Goal: Navigation & Orientation: Find specific page/section

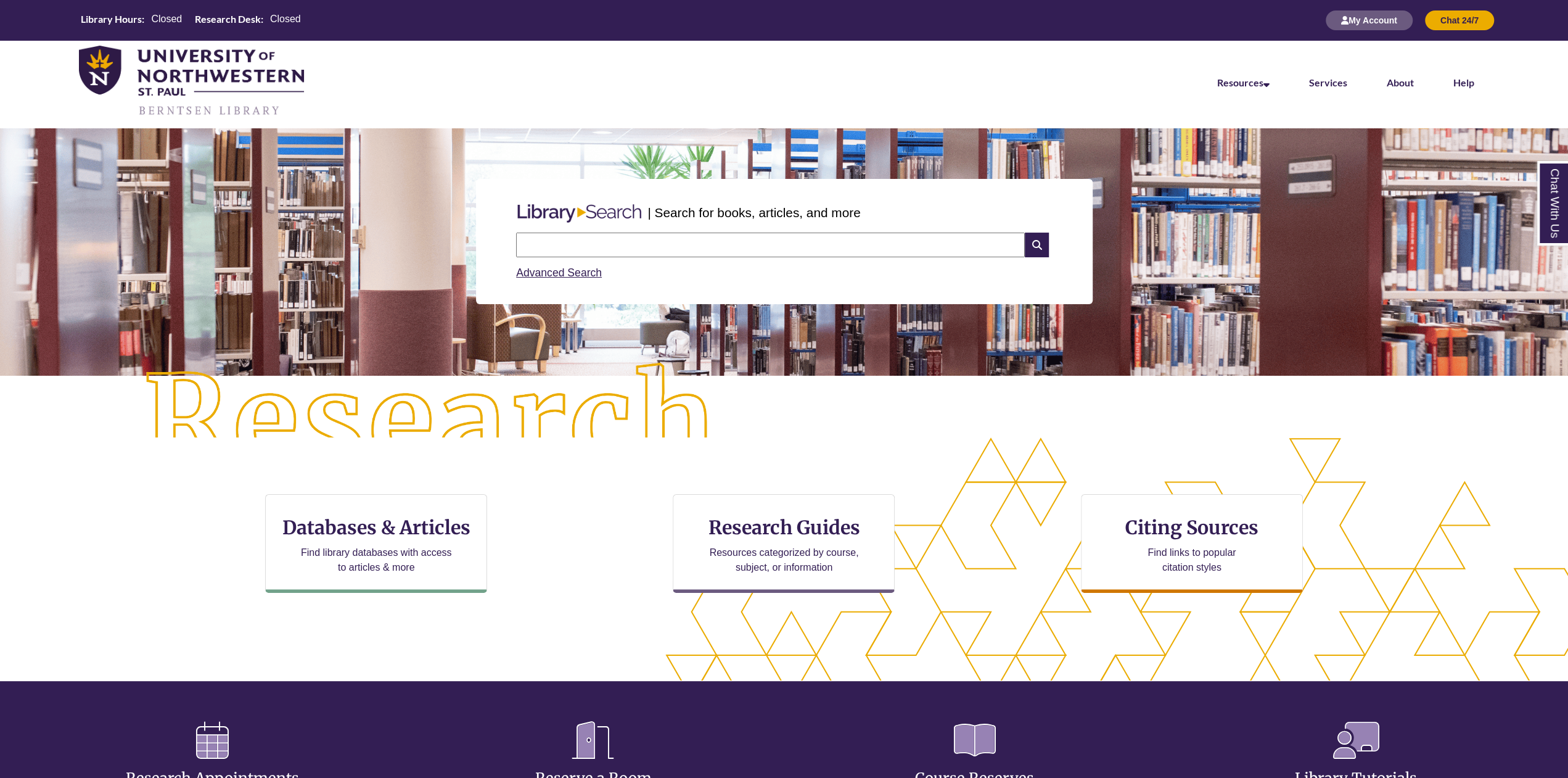
click at [666, 240] on input "text" at bounding box center [771, 245] width 509 height 25
type input "****"
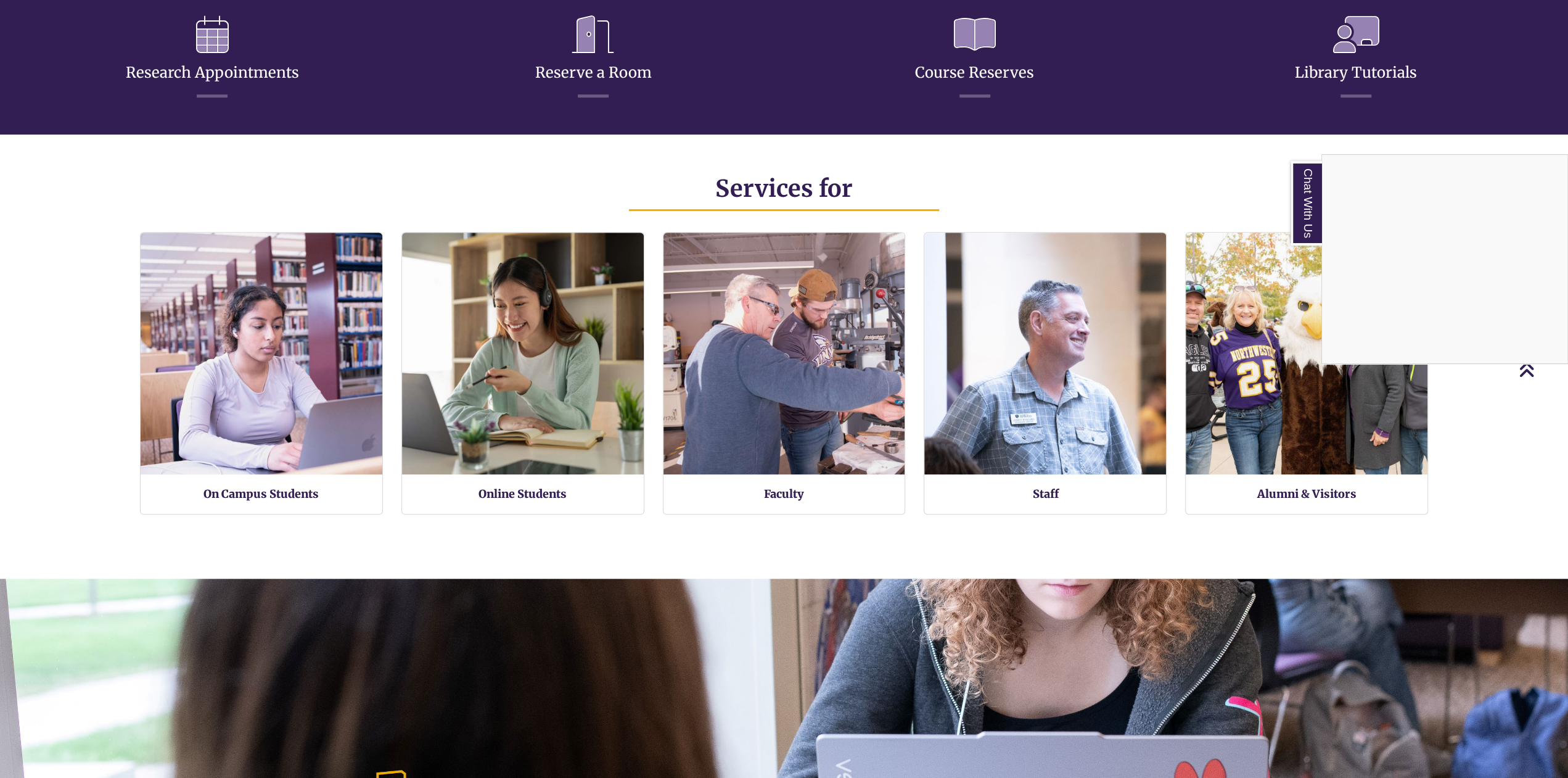
scroll to position [281, 1463]
click at [285, 442] on div "Chat With Us" at bounding box center [784, 389] width 1568 height 778
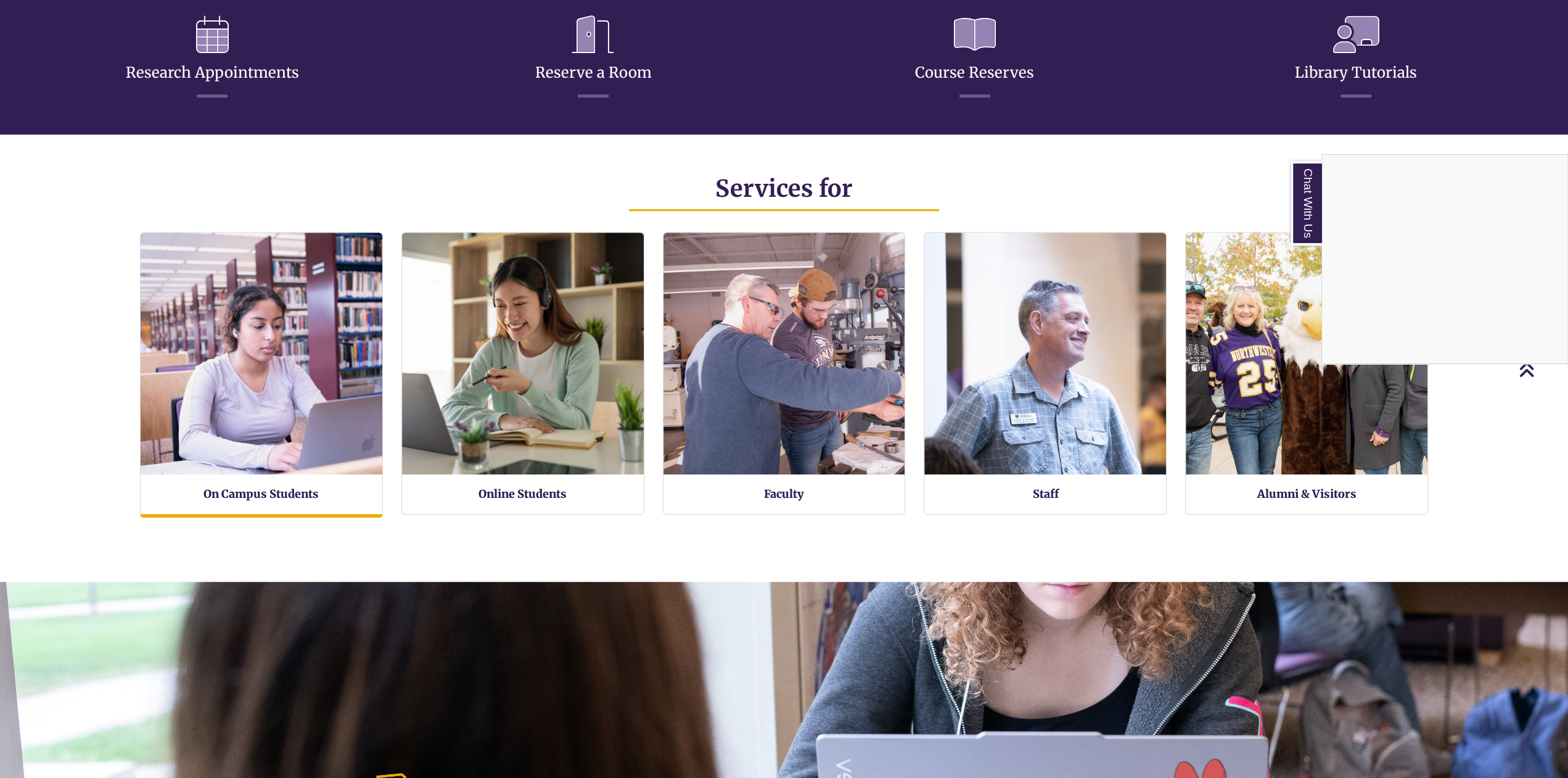
scroll to position [381, 1567]
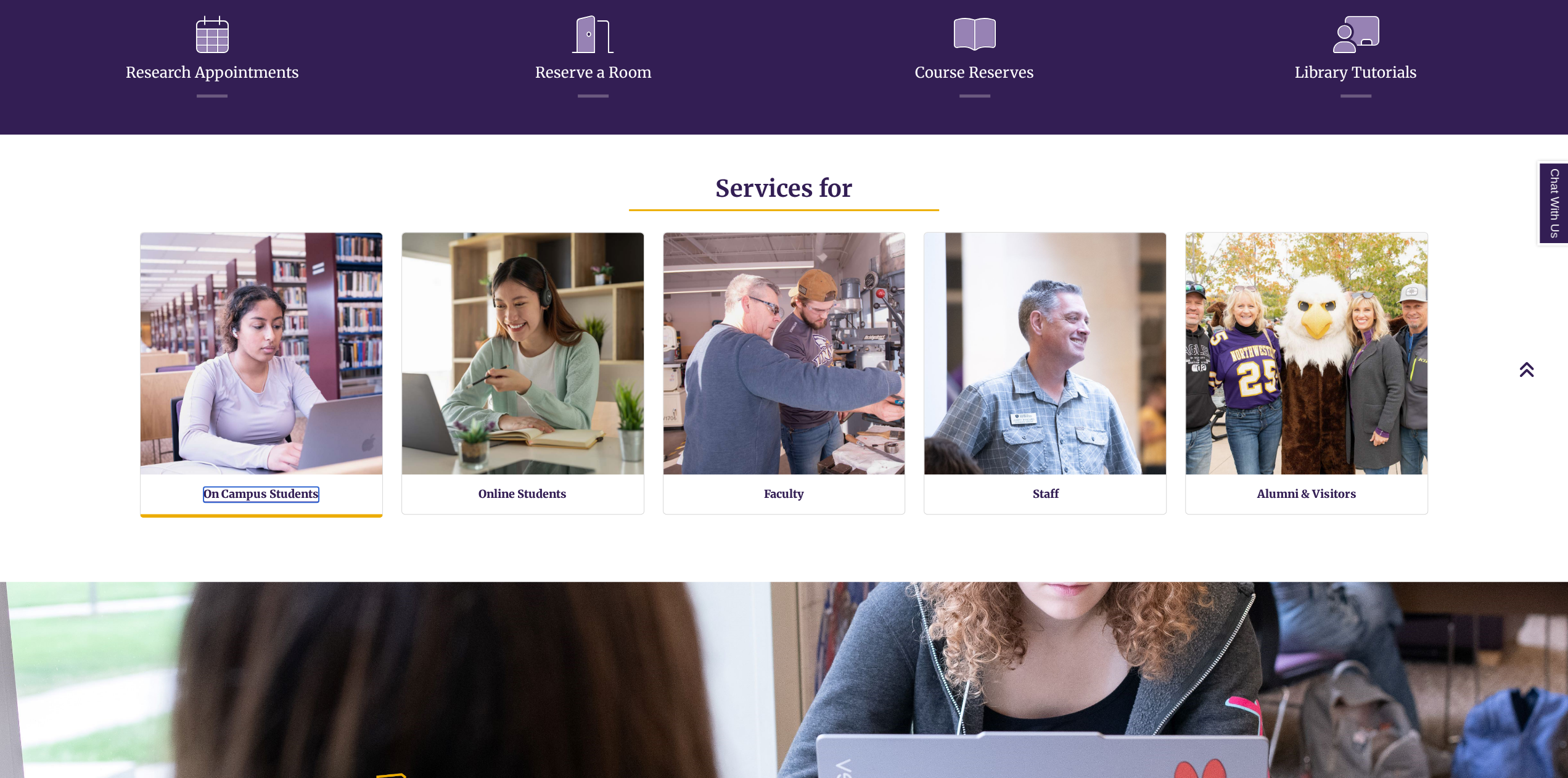
click at [274, 494] on link "On Campus Students" at bounding box center [261, 495] width 115 height 15
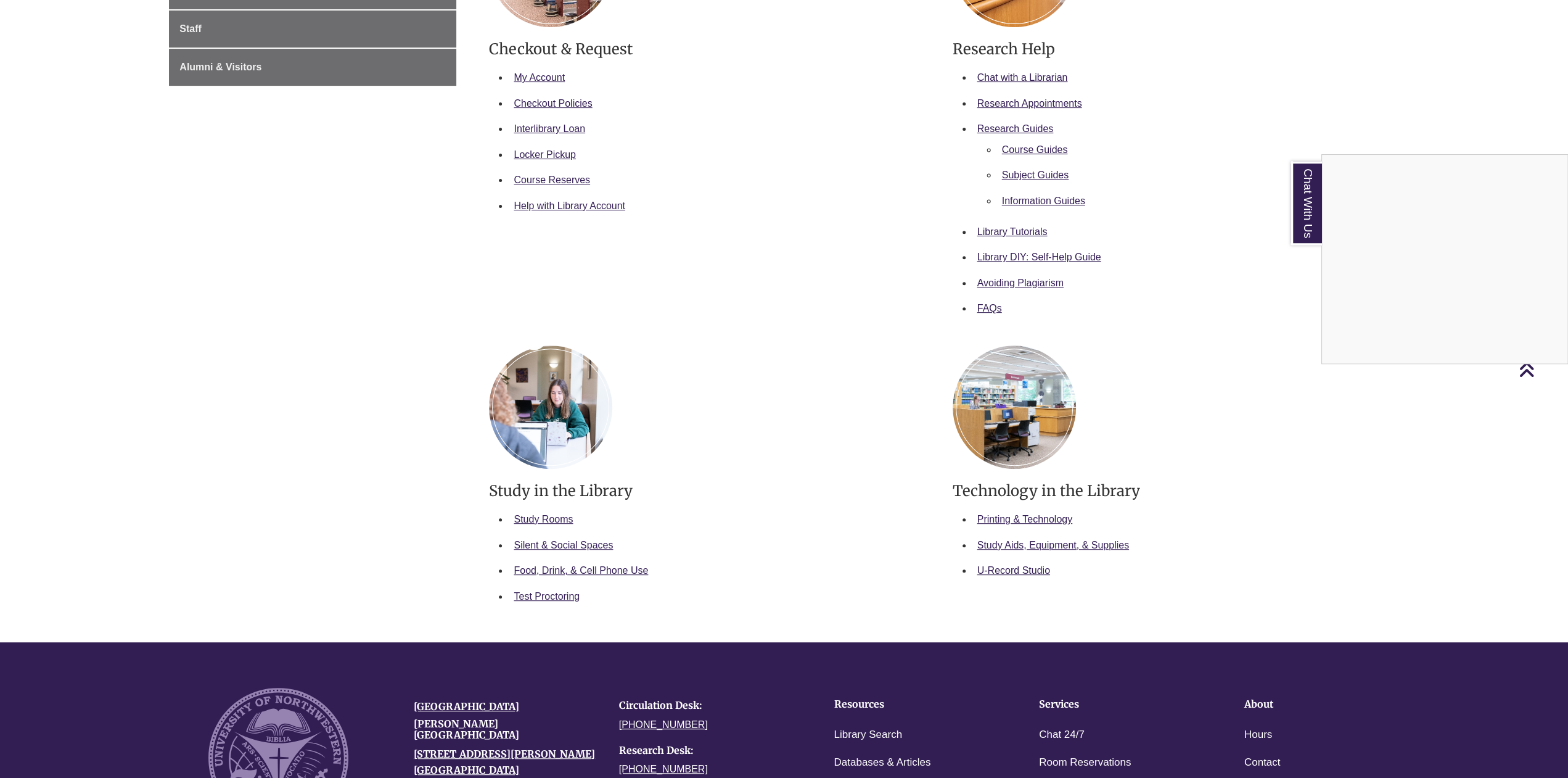
scroll to position [385, 0]
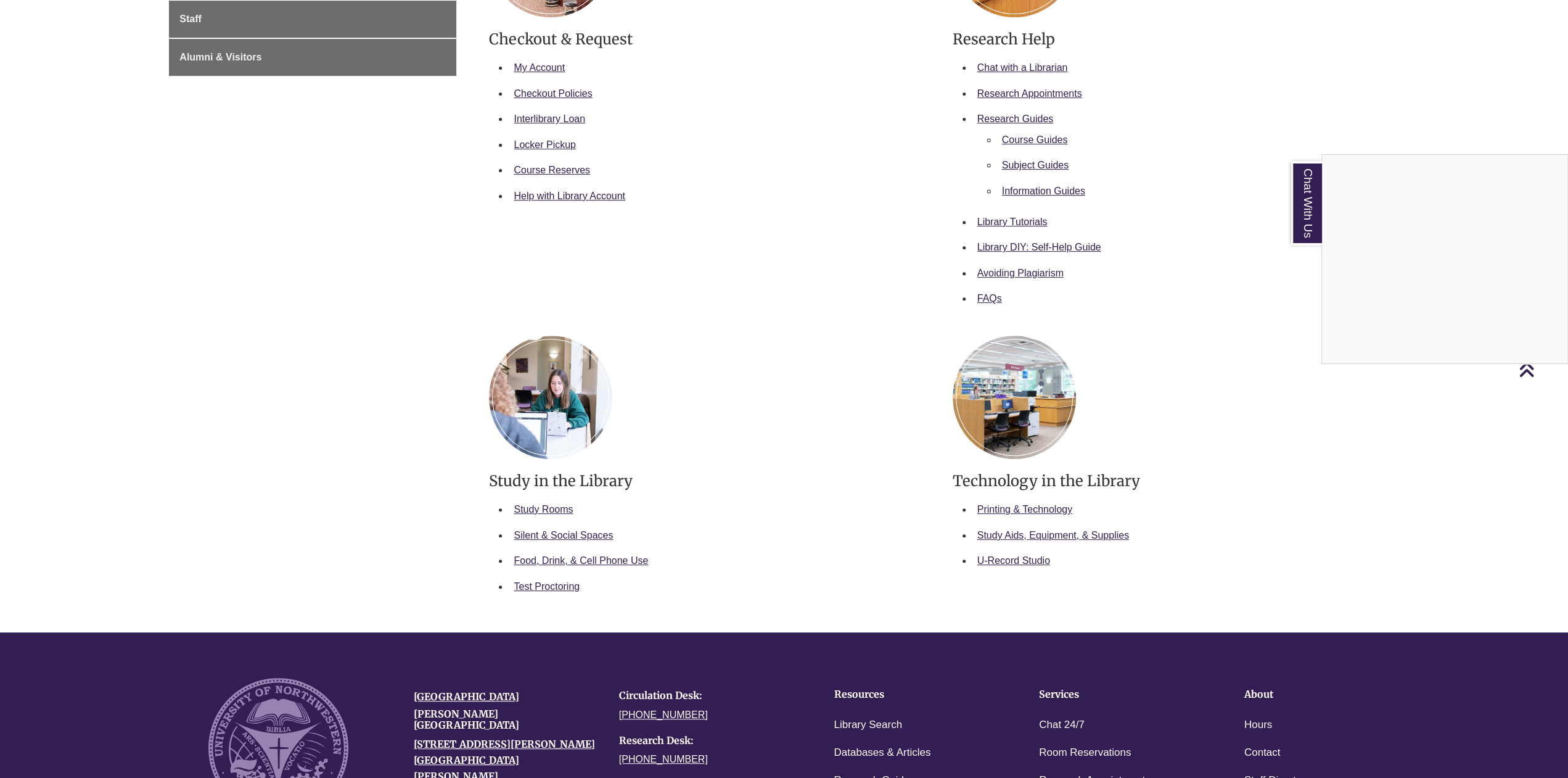
click at [555, 535] on div "Chat With Us" at bounding box center [784, 389] width 1568 height 778
click at [589, 540] on link "Silent & Social Spaces" at bounding box center [563, 535] width 99 height 10
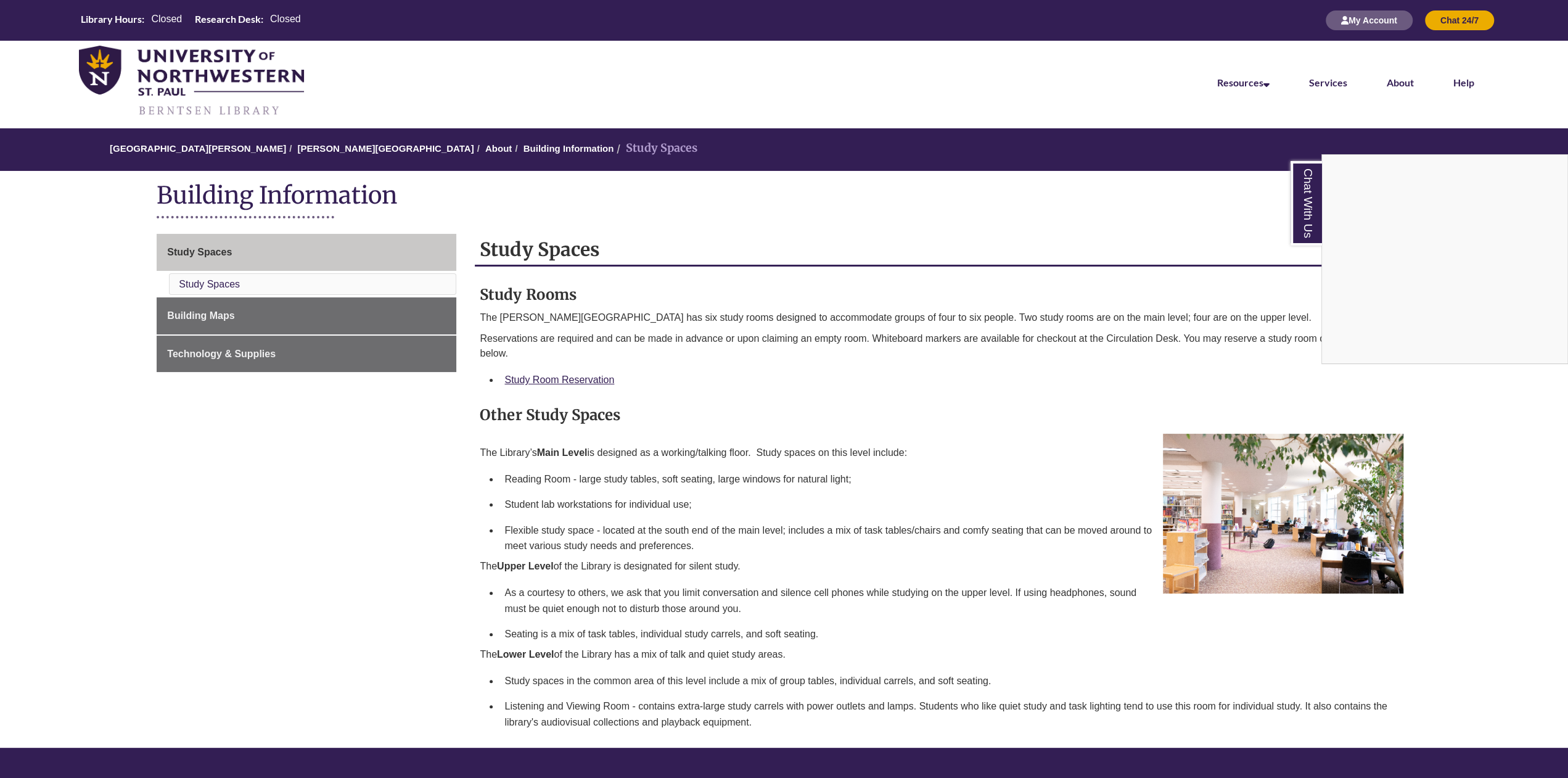
click at [290, 245] on div "Chat With Us" at bounding box center [784, 389] width 1568 height 778
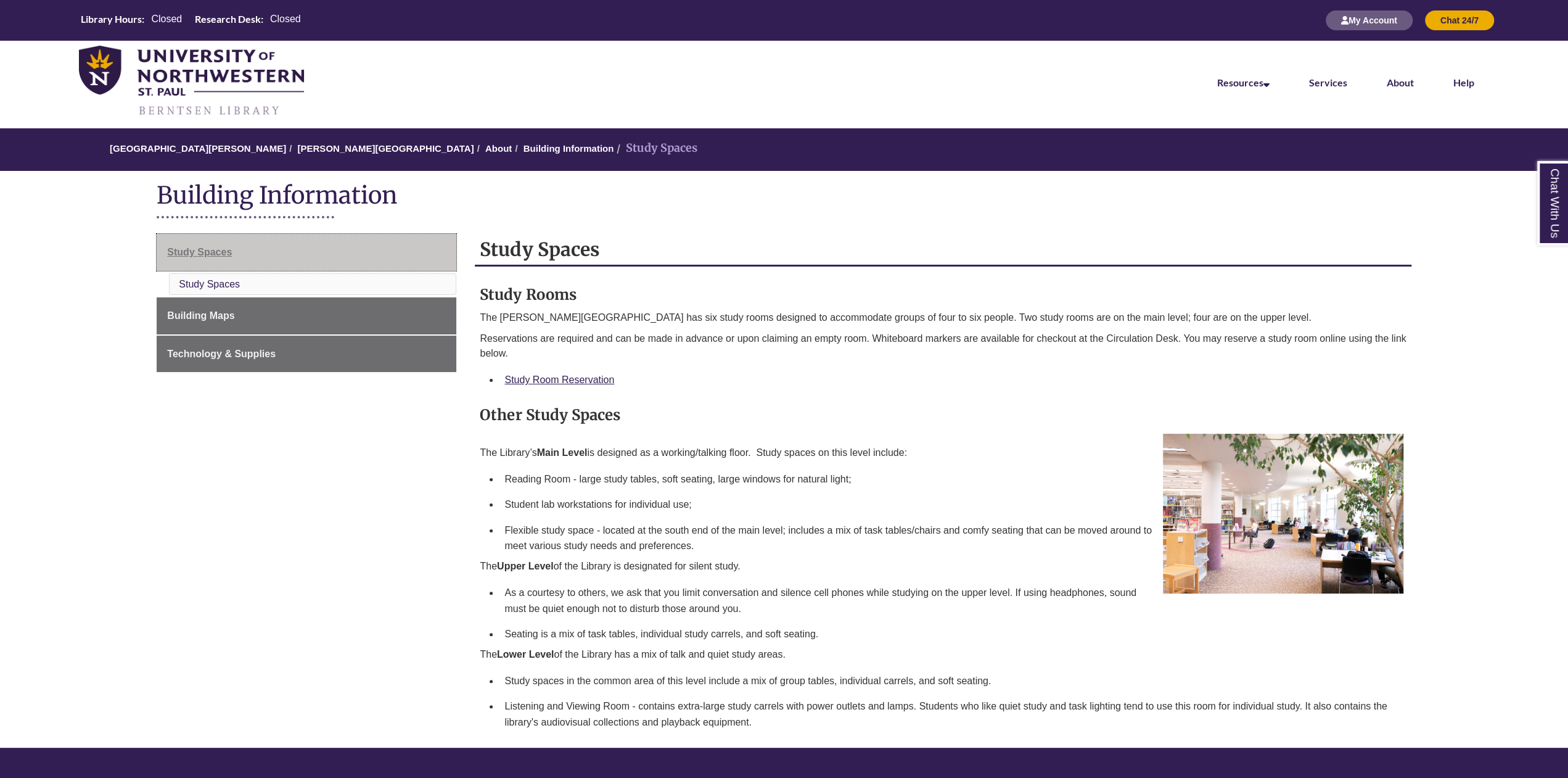
click at [218, 251] on span "Study Spaces" at bounding box center [199, 252] width 65 height 10
click at [221, 320] on span "Building Maps" at bounding box center [200, 315] width 67 height 10
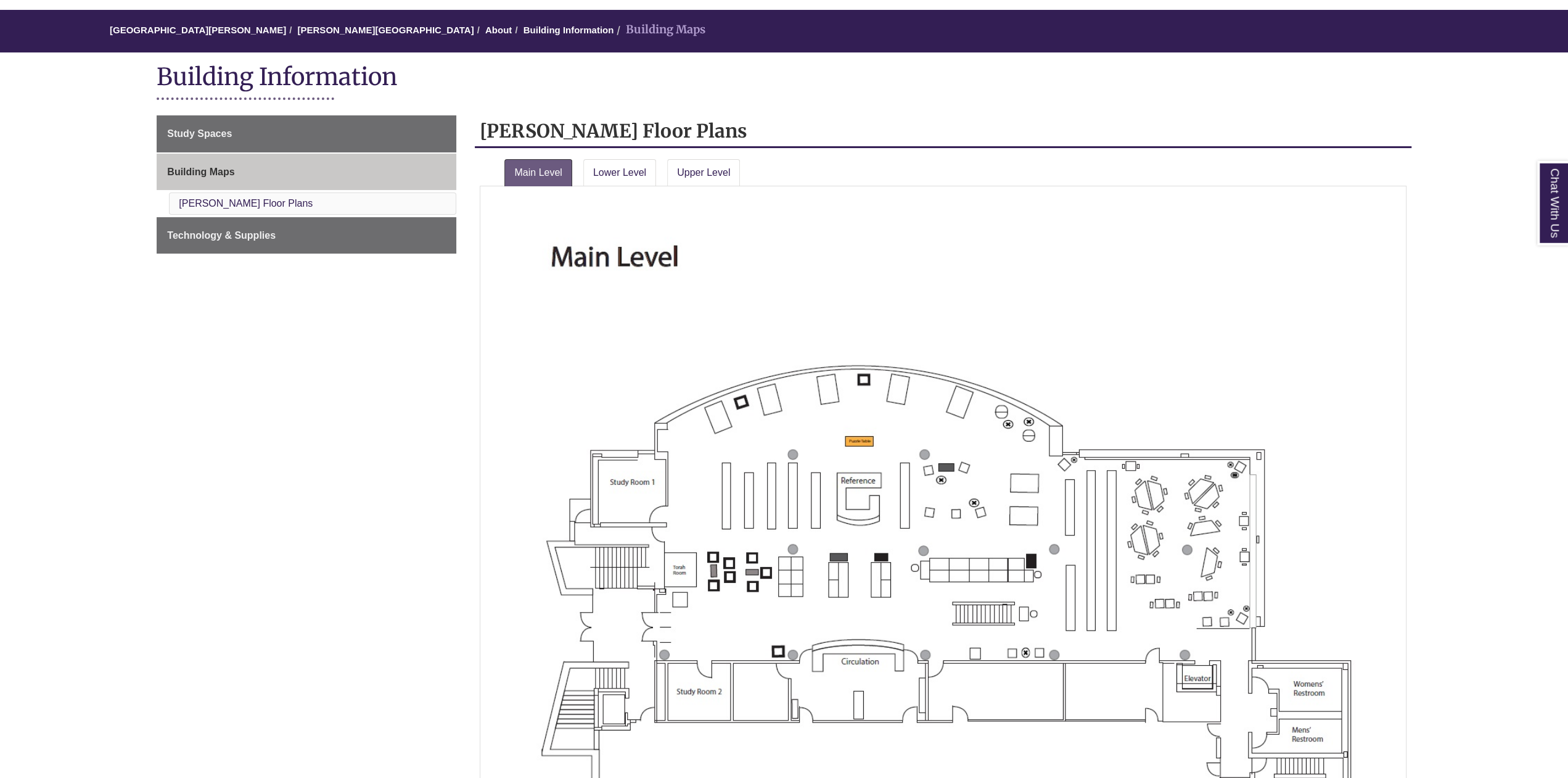
scroll to position [257, 0]
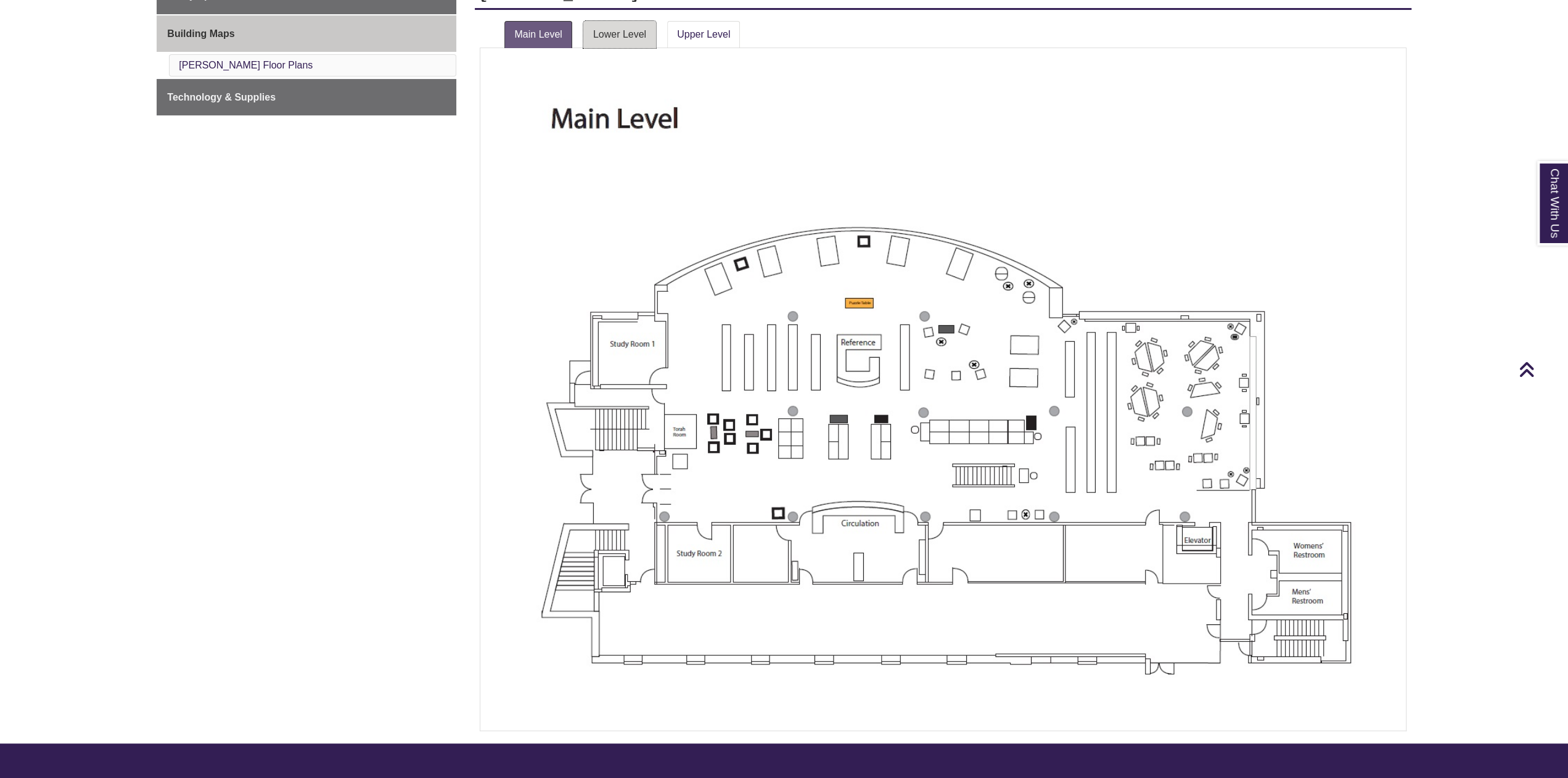
click at [627, 36] on link "Lower Level" at bounding box center [620, 35] width 73 height 27
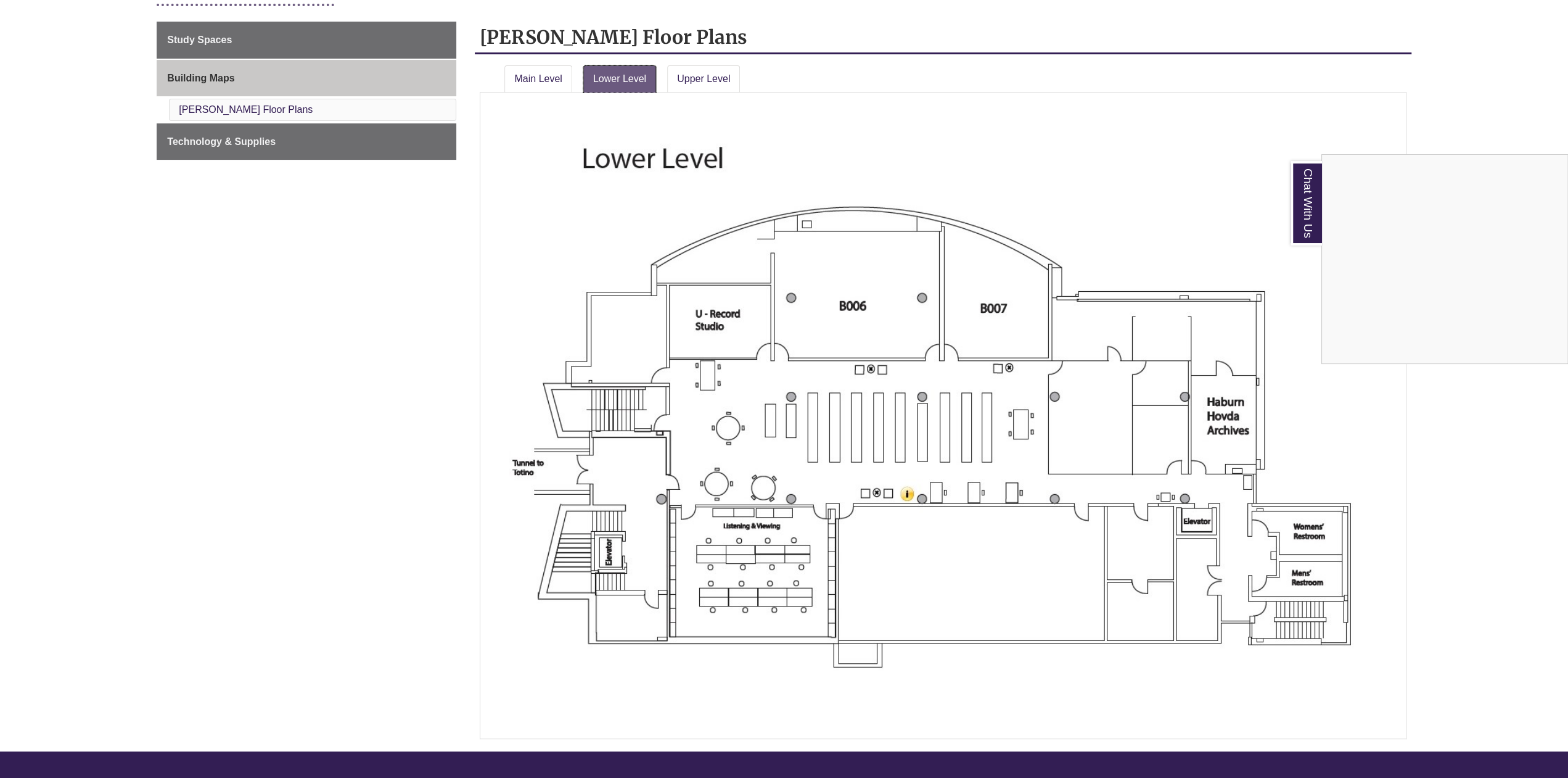
scroll to position [215, 0]
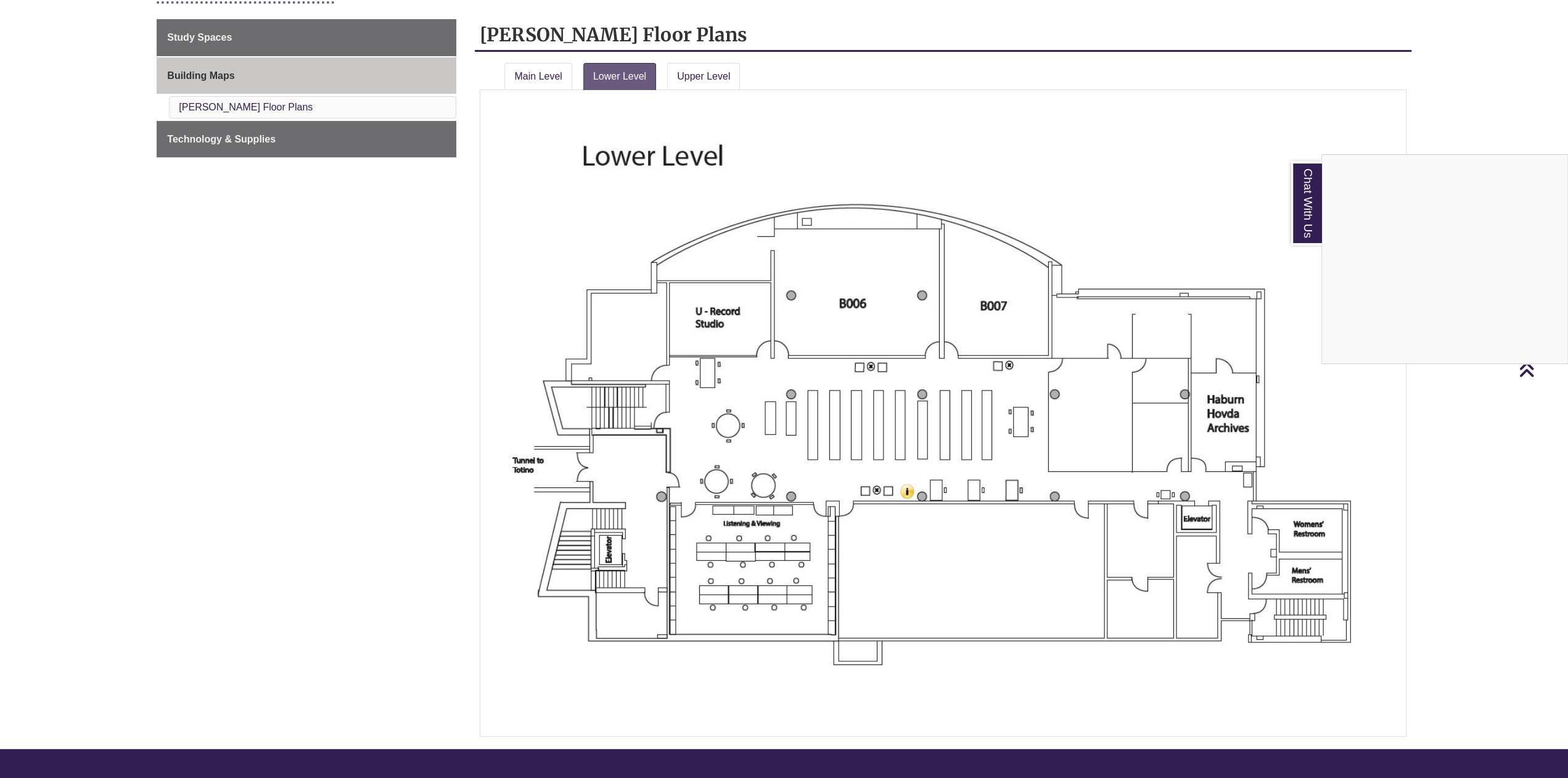
click at [721, 74] on div "Chat With Us" at bounding box center [784, 389] width 1568 height 778
click at [721, 74] on link "Upper Level" at bounding box center [704, 76] width 73 height 27
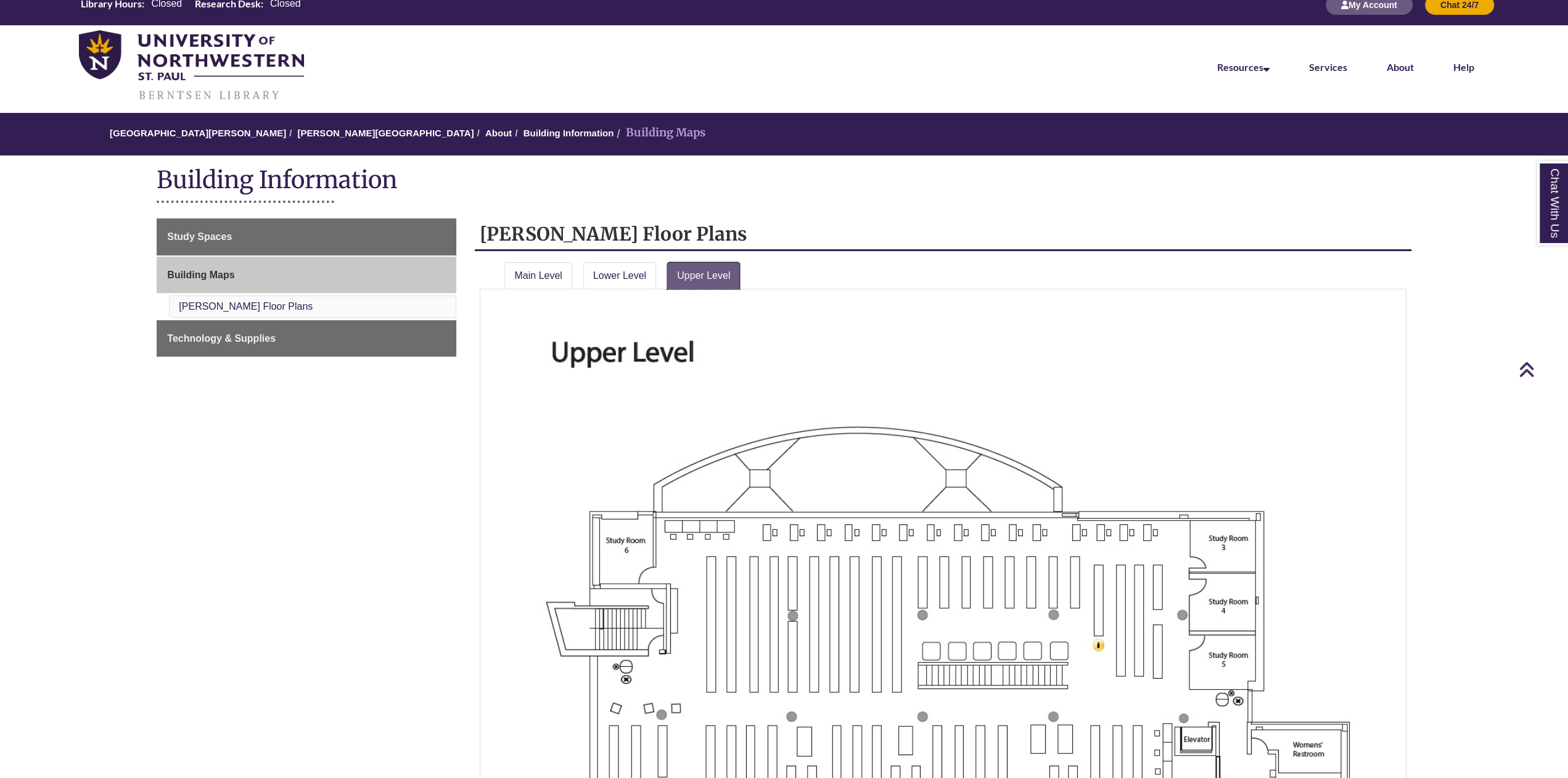
scroll to position [0, 0]
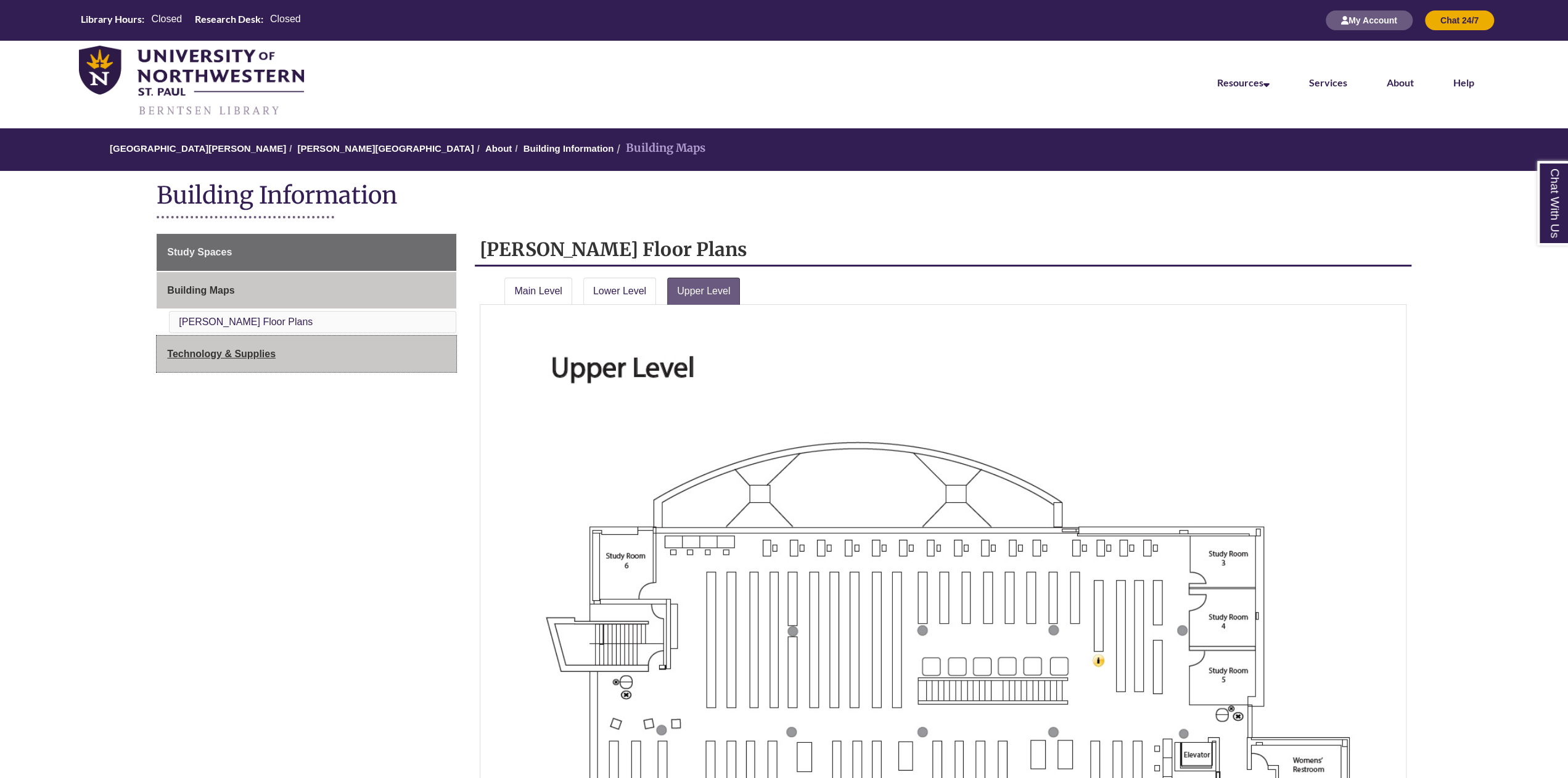
click at [226, 349] on span "Technology & Supplies" at bounding box center [221, 354] width 108 height 10
